Goal: Transaction & Acquisition: Purchase product/service

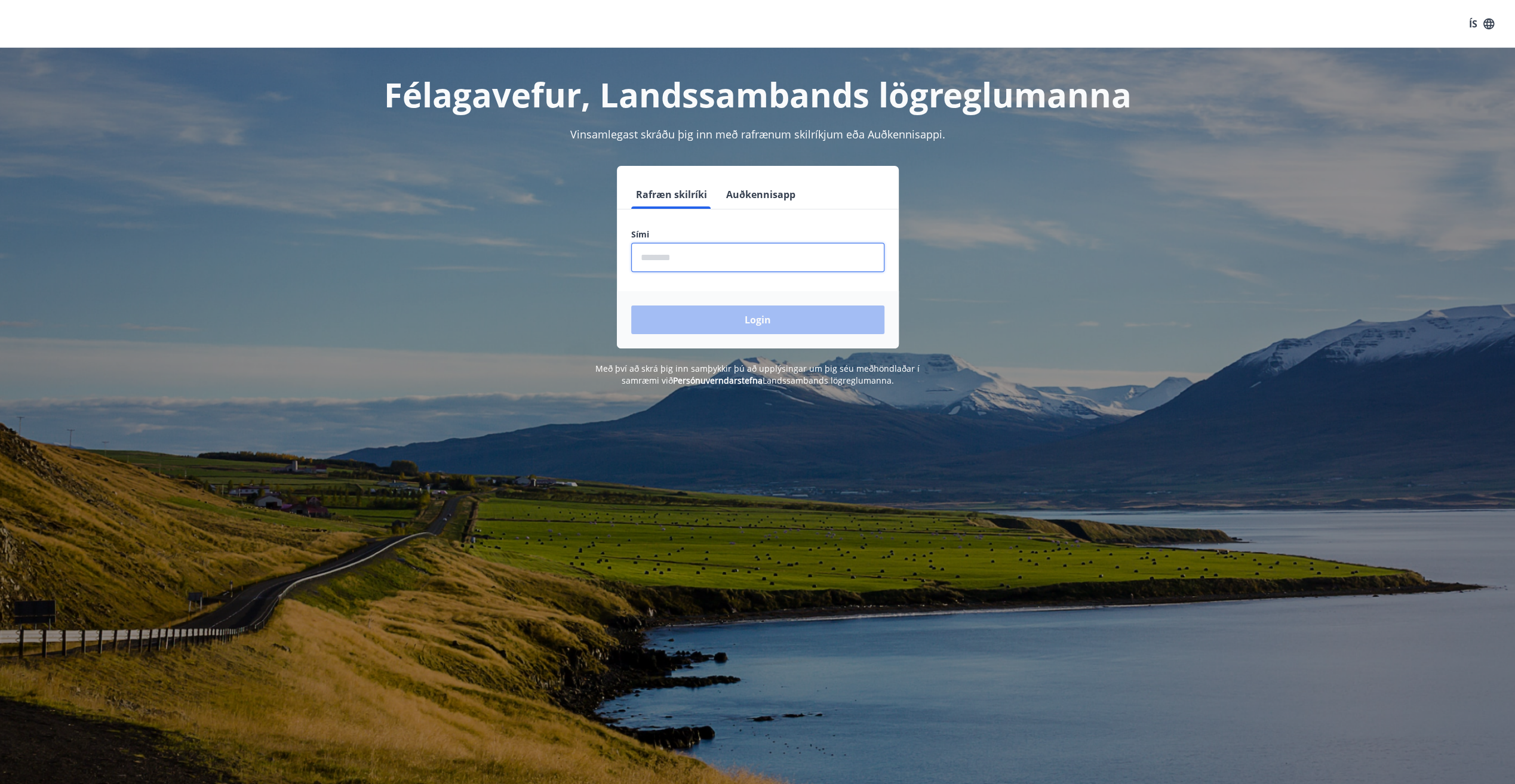
click at [706, 255] on input "phone" at bounding box center [758, 258] width 253 height 29
type input "********"
click at [631, 306] on button "Login" at bounding box center [758, 320] width 253 height 28
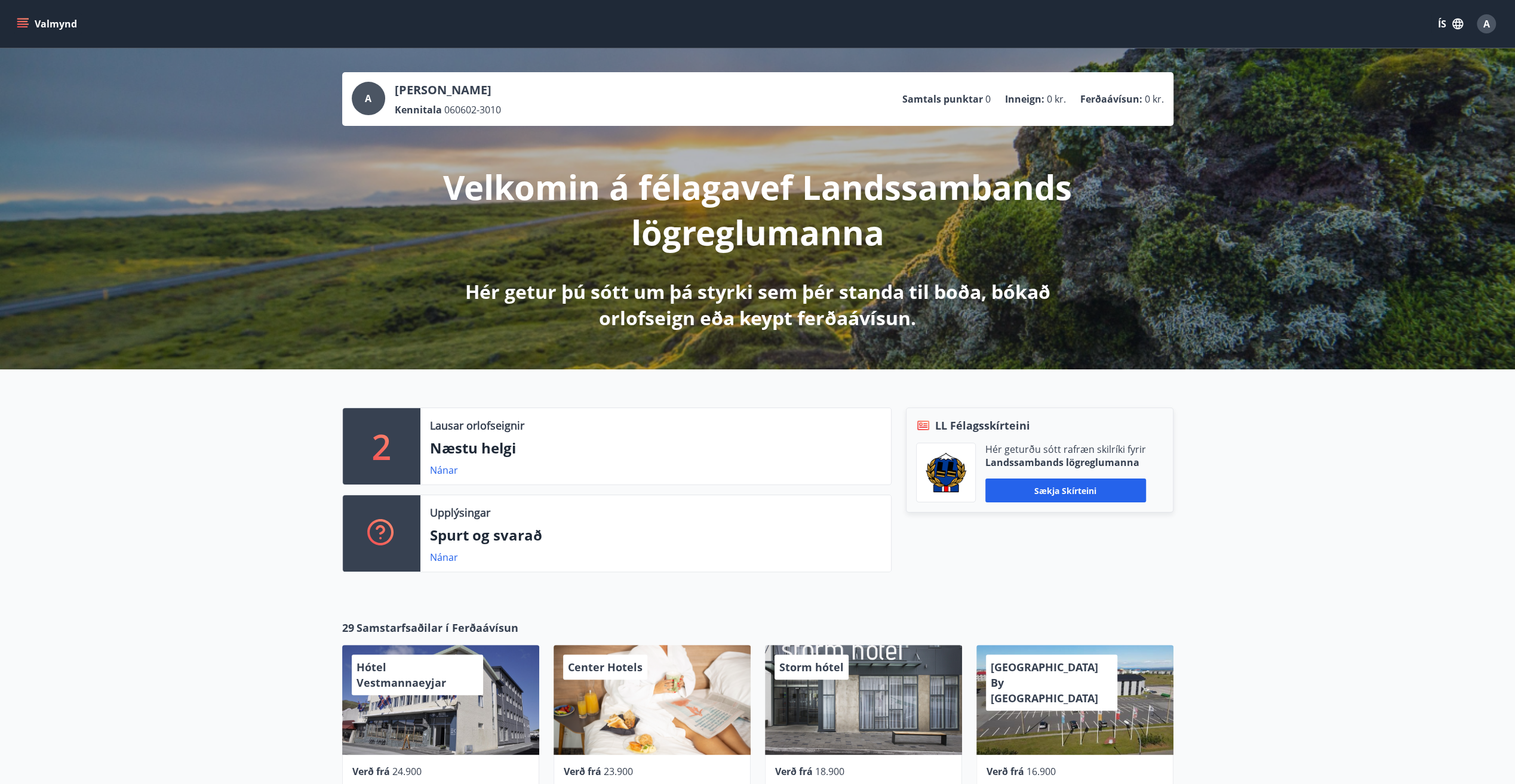
click at [26, 30] on button "Valmynd" at bounding box center [48, 24] width 68 height 21
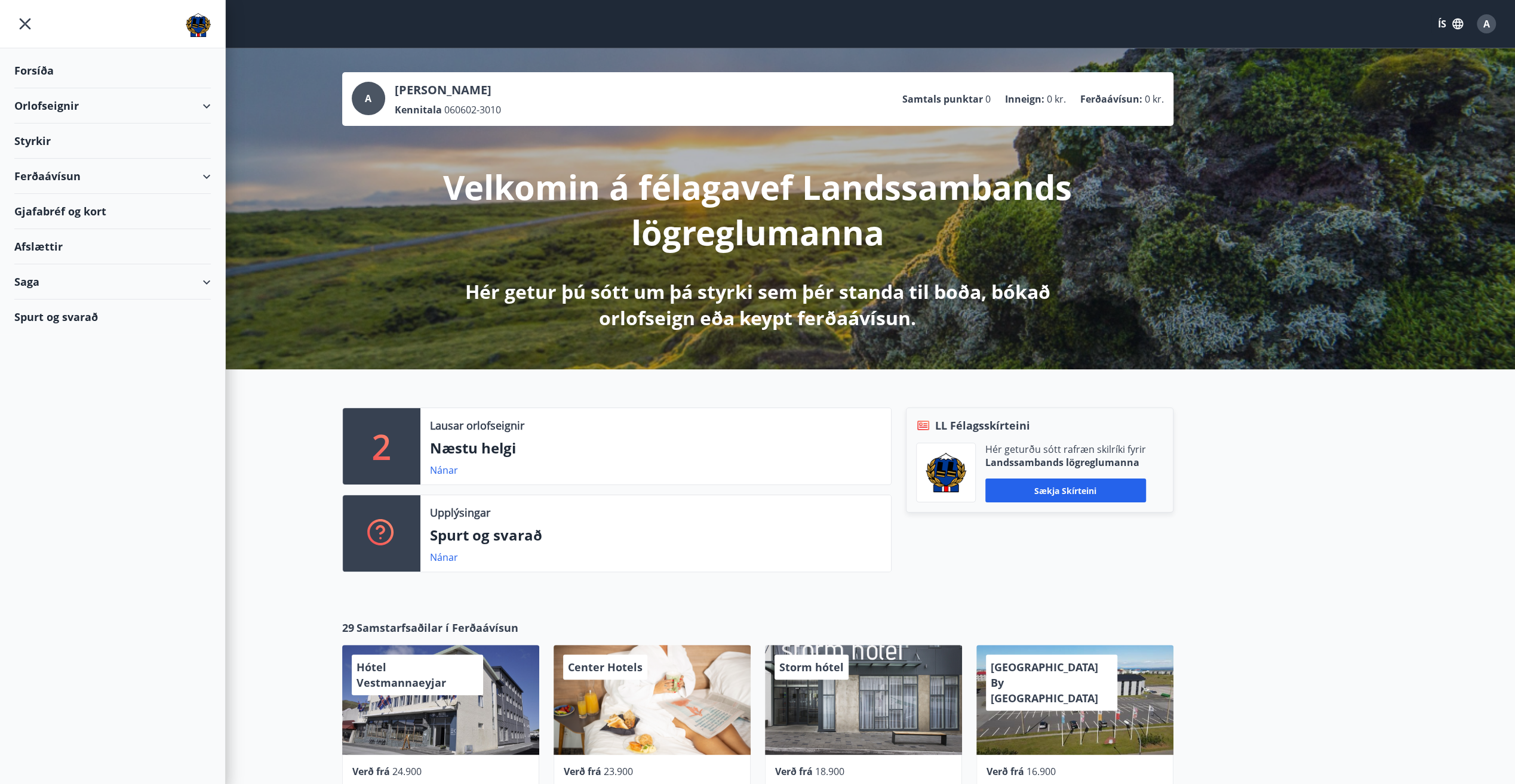
click at [75, 171] on div "Ferðaávísun" at bounding box center [112, 176] width 196 height 35
click at [91, 232] on div "Kaupa ferðaávísun" at bounding box center [112, 231] width 177 height 25
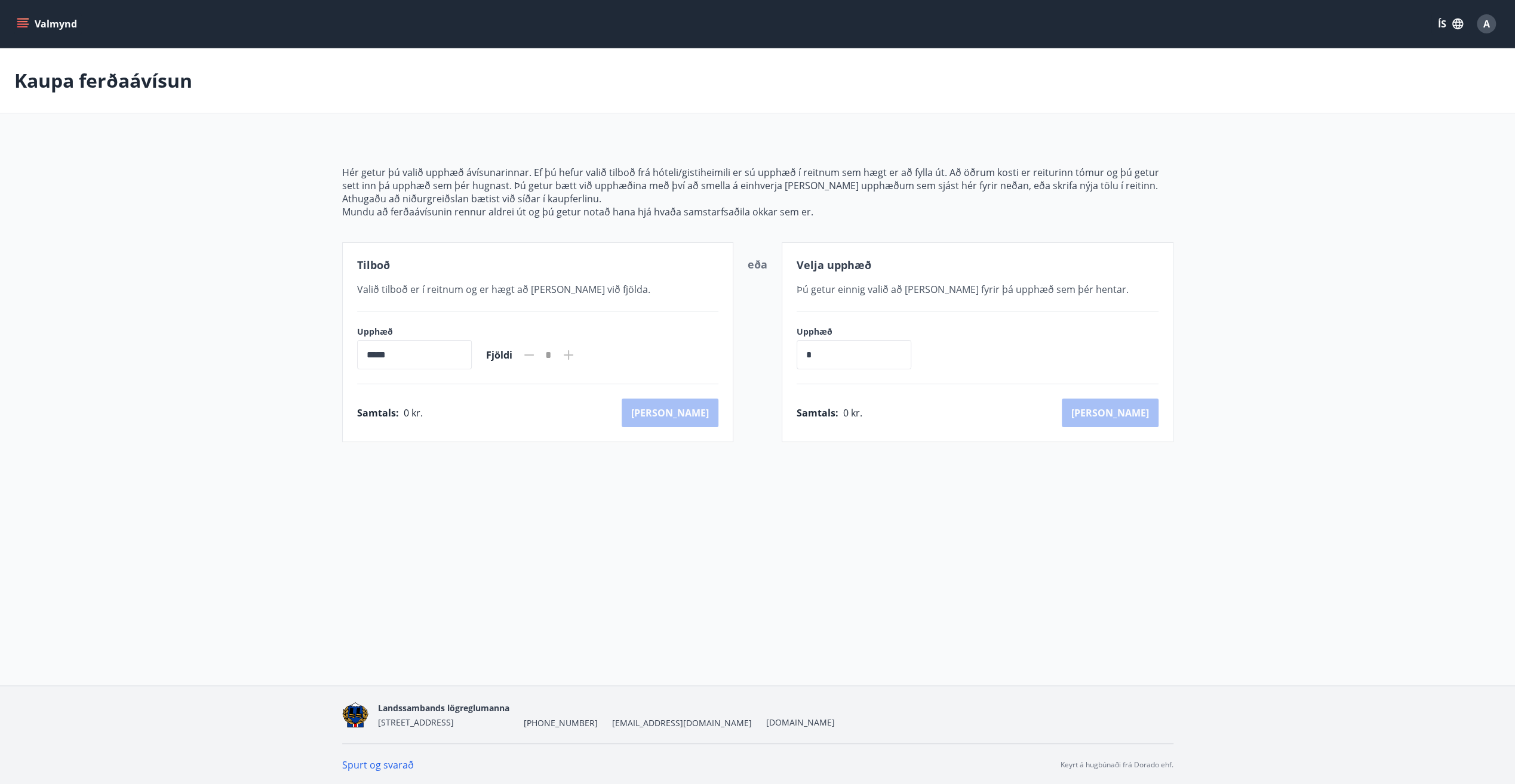
scroll to position [1, 0]
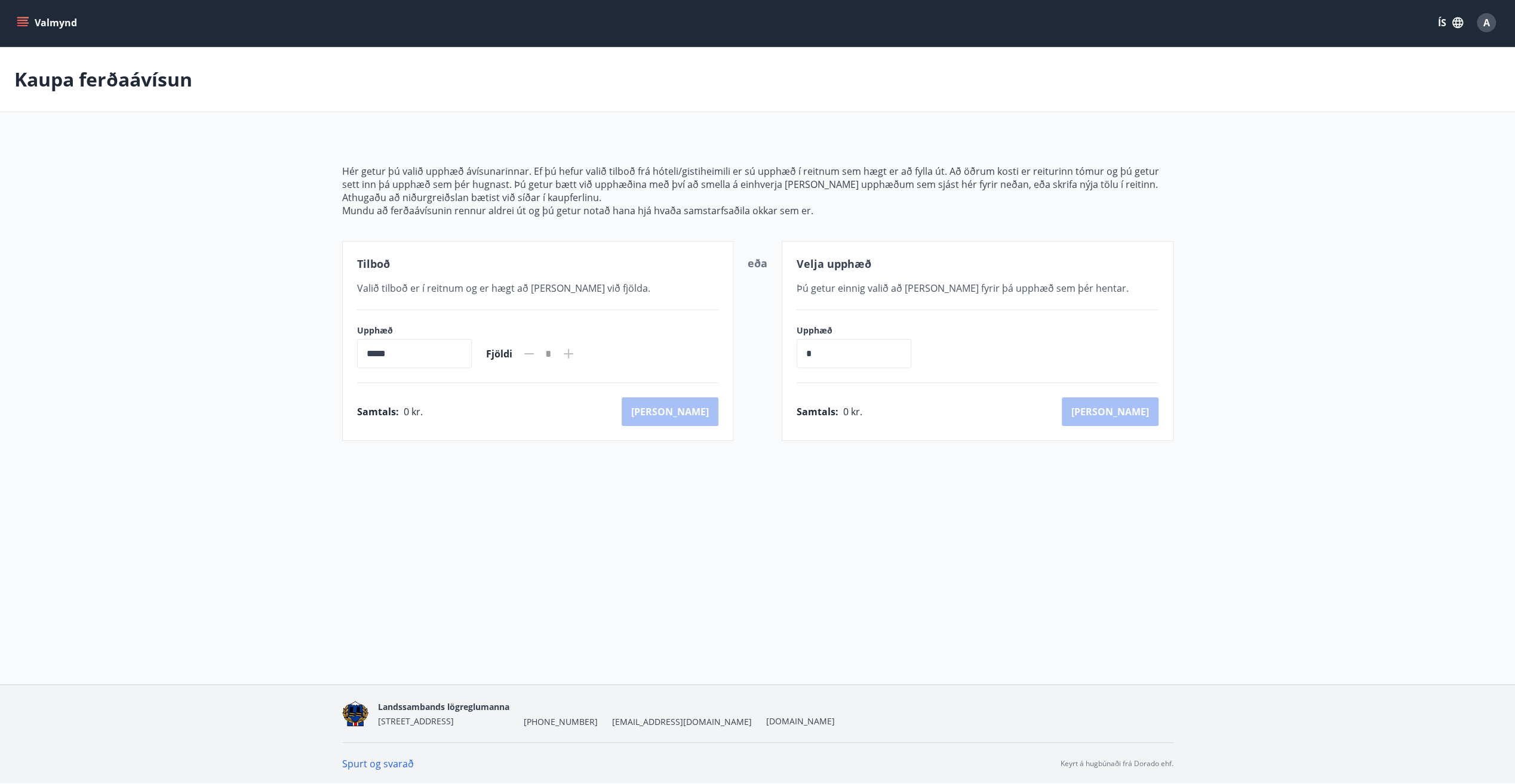
click at [28, 30] on button "Valmynd" at bounding box center [48, 23] width 68 height 21
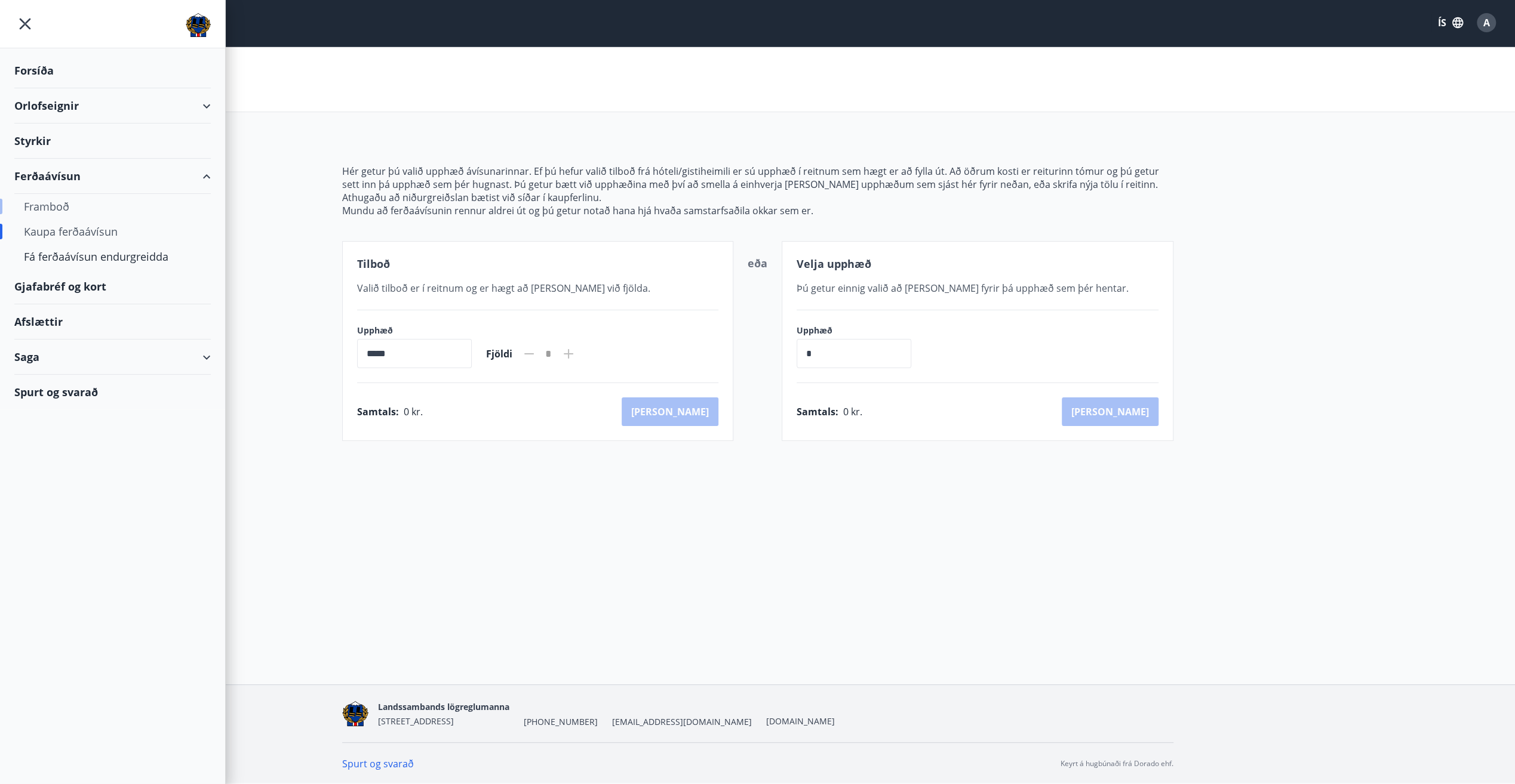
click at [50, 203] on div "Framboð" at bounding box center [112, 206] width 177 height 25
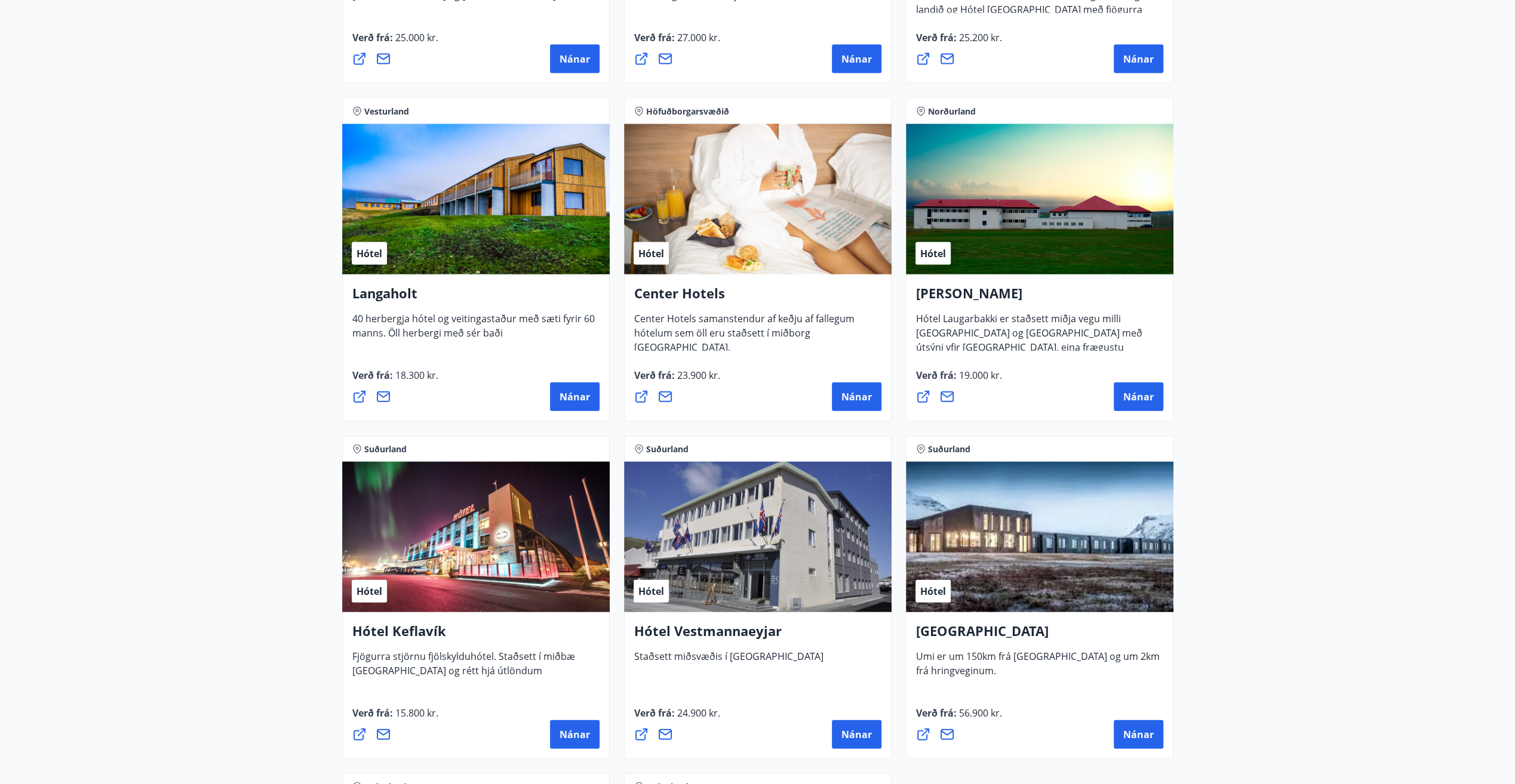
scroll to position [2486, 0]
